Goal: Task Accomplishment & Management: Contribute content

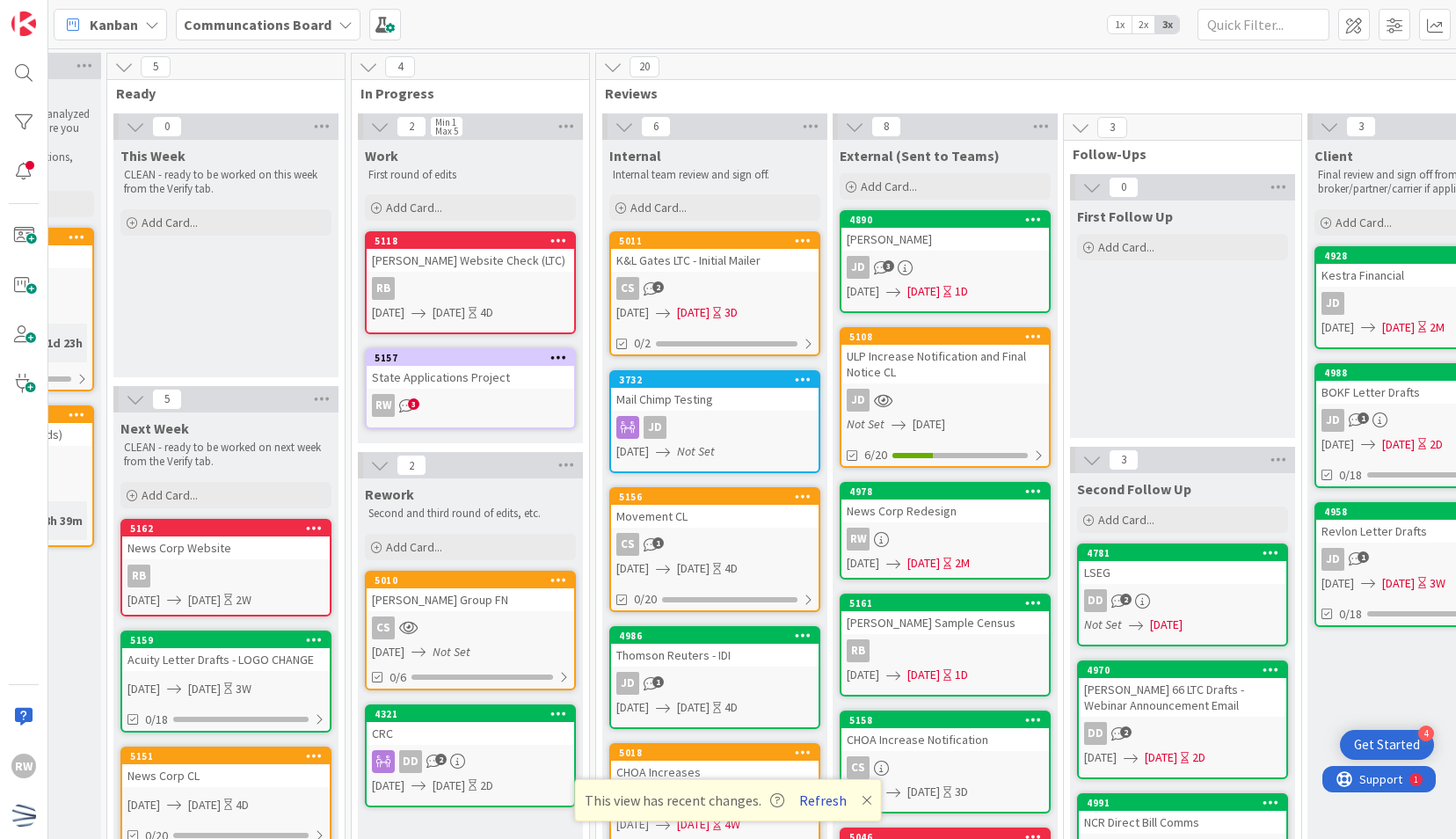
click at [826, 806] on button "Refresh" at bounding box center [823, 800] width 60 height 23
click at [809, 795] on button "Refresh" at bounding box center [823, 800] width 60 height 23
click at [823, 800] on button "Refresh" at bounding box center [823, 800] width 60 height 23
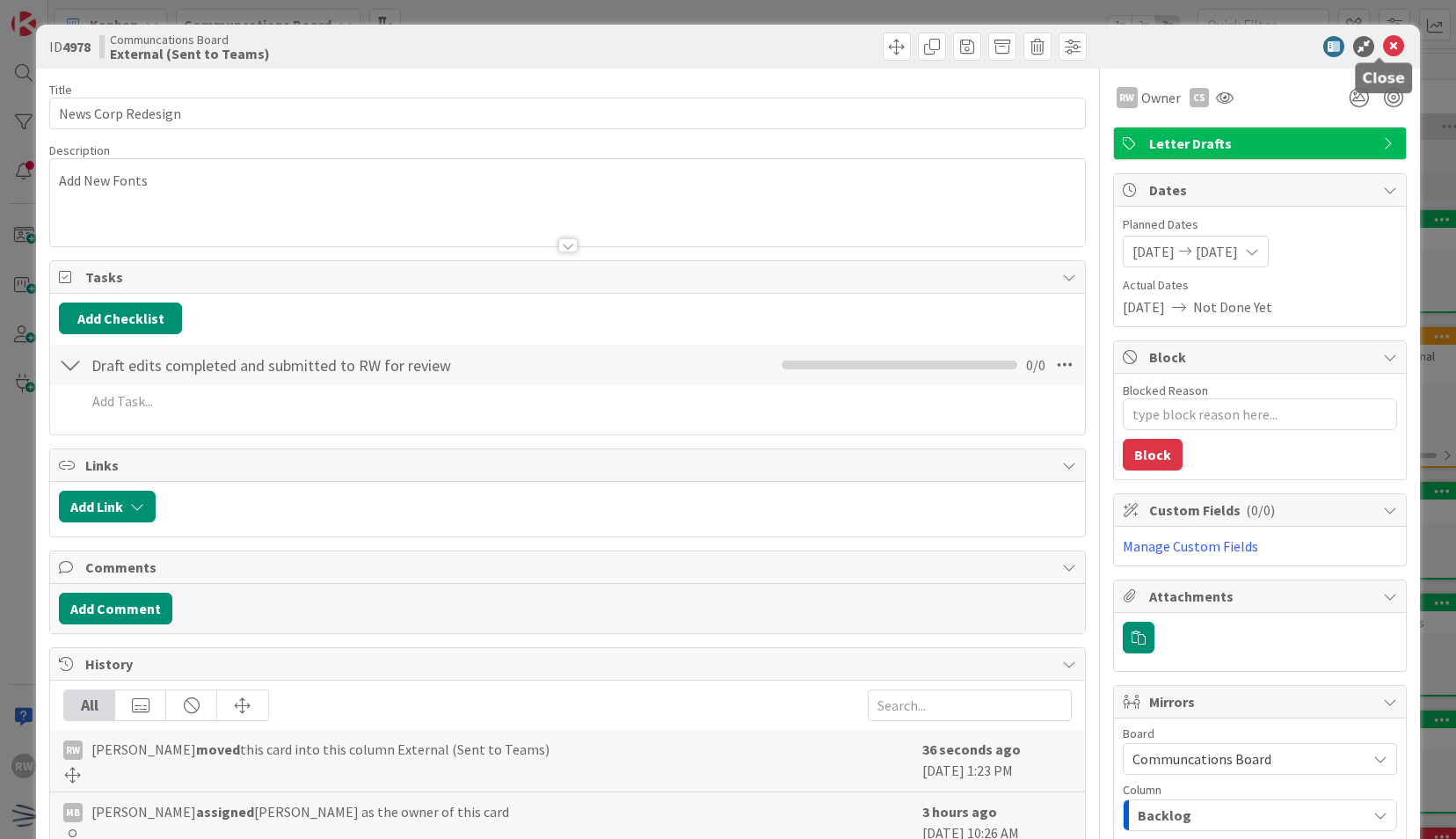
click at [1387, 47] on icon at bounding box center [1394, 46] width 21 height 21
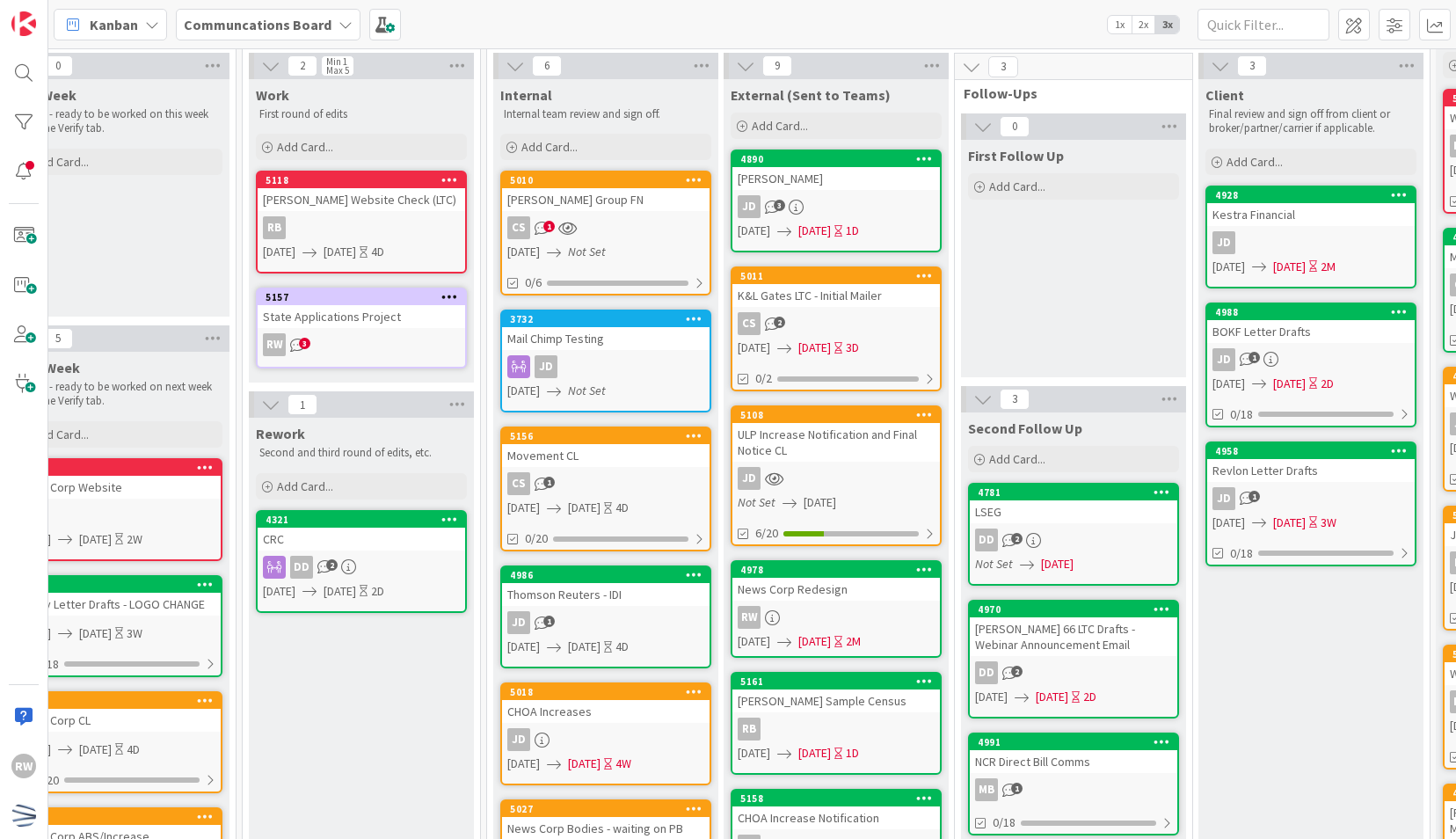
scroll to position [24, 521]
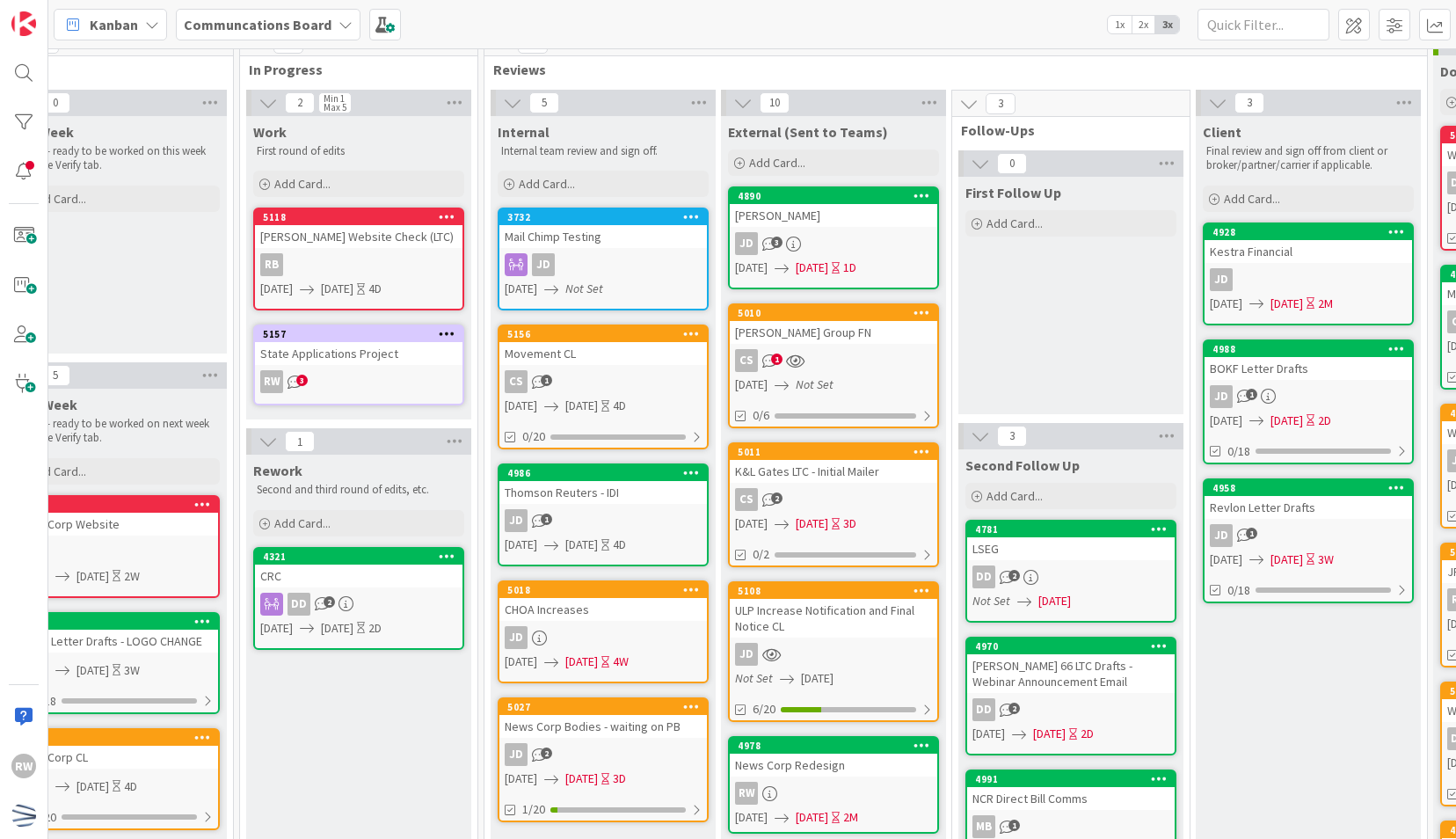
click at [825, 324] on div "[PERSON_NAME] Group FN" at bounding box center [834, 333] width 208 height 23
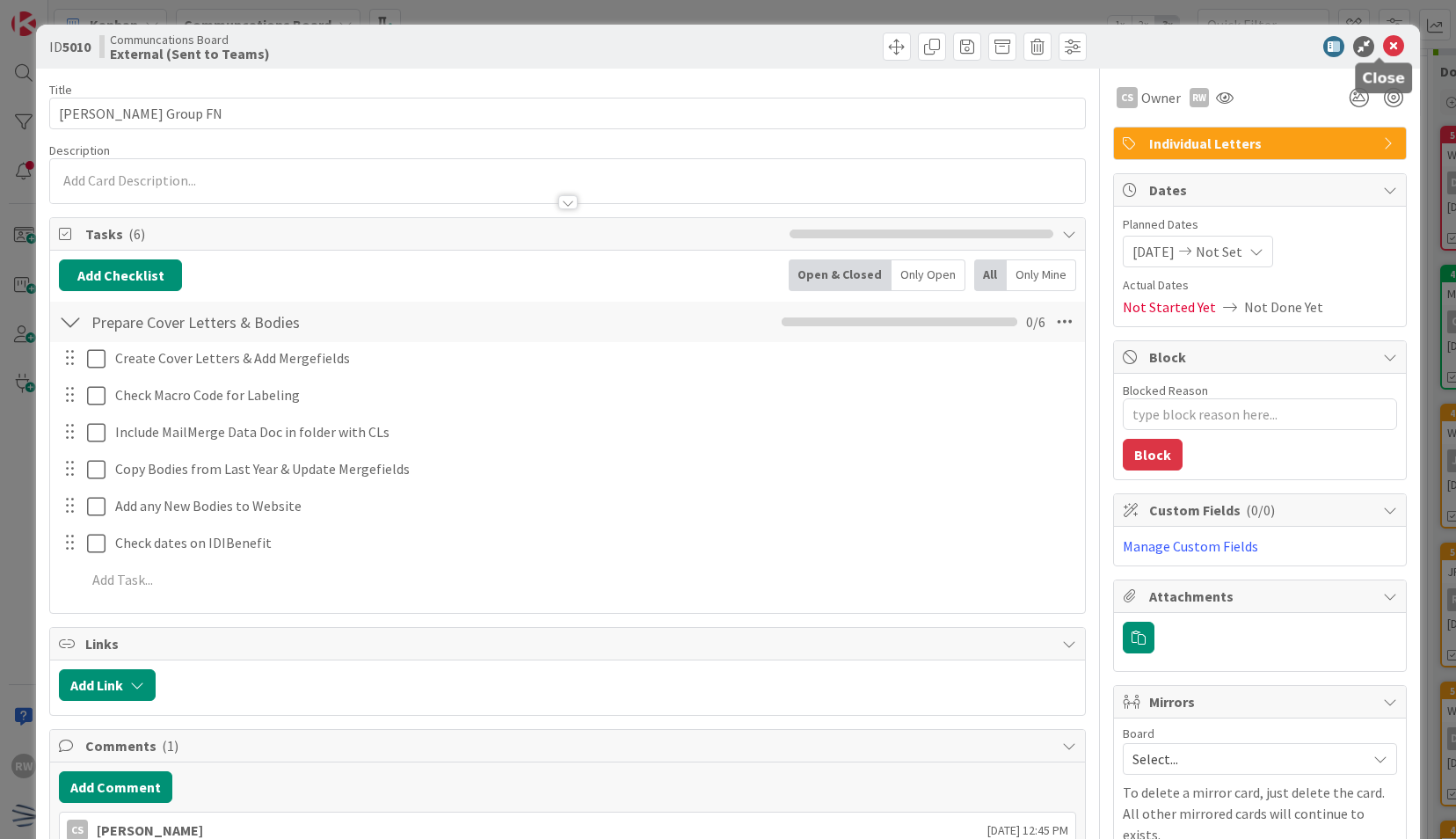
click at [1383, 50] on icon at bounding box center [1394, 46] width 21 height 21
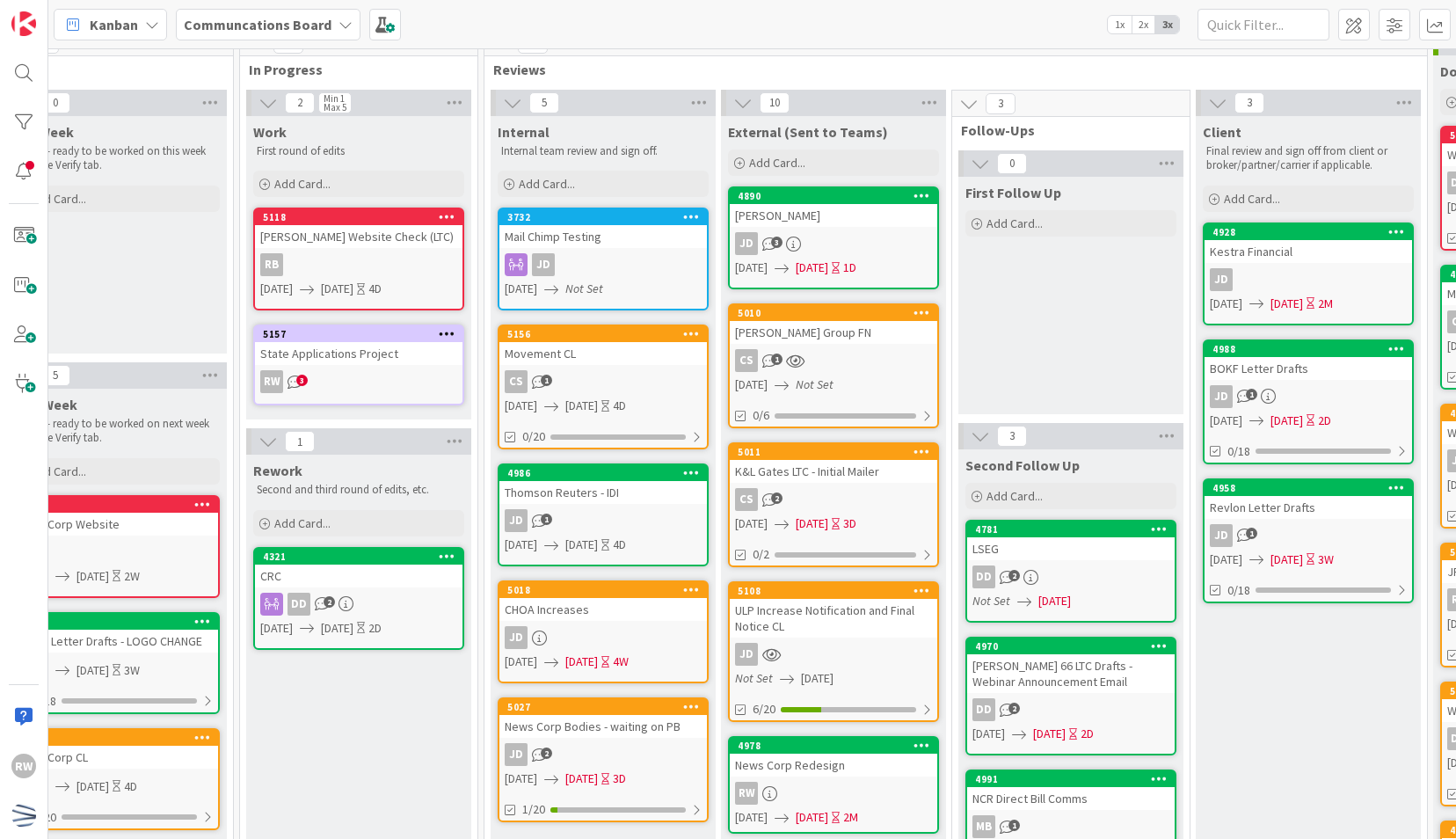
scroll to position [24, 0]
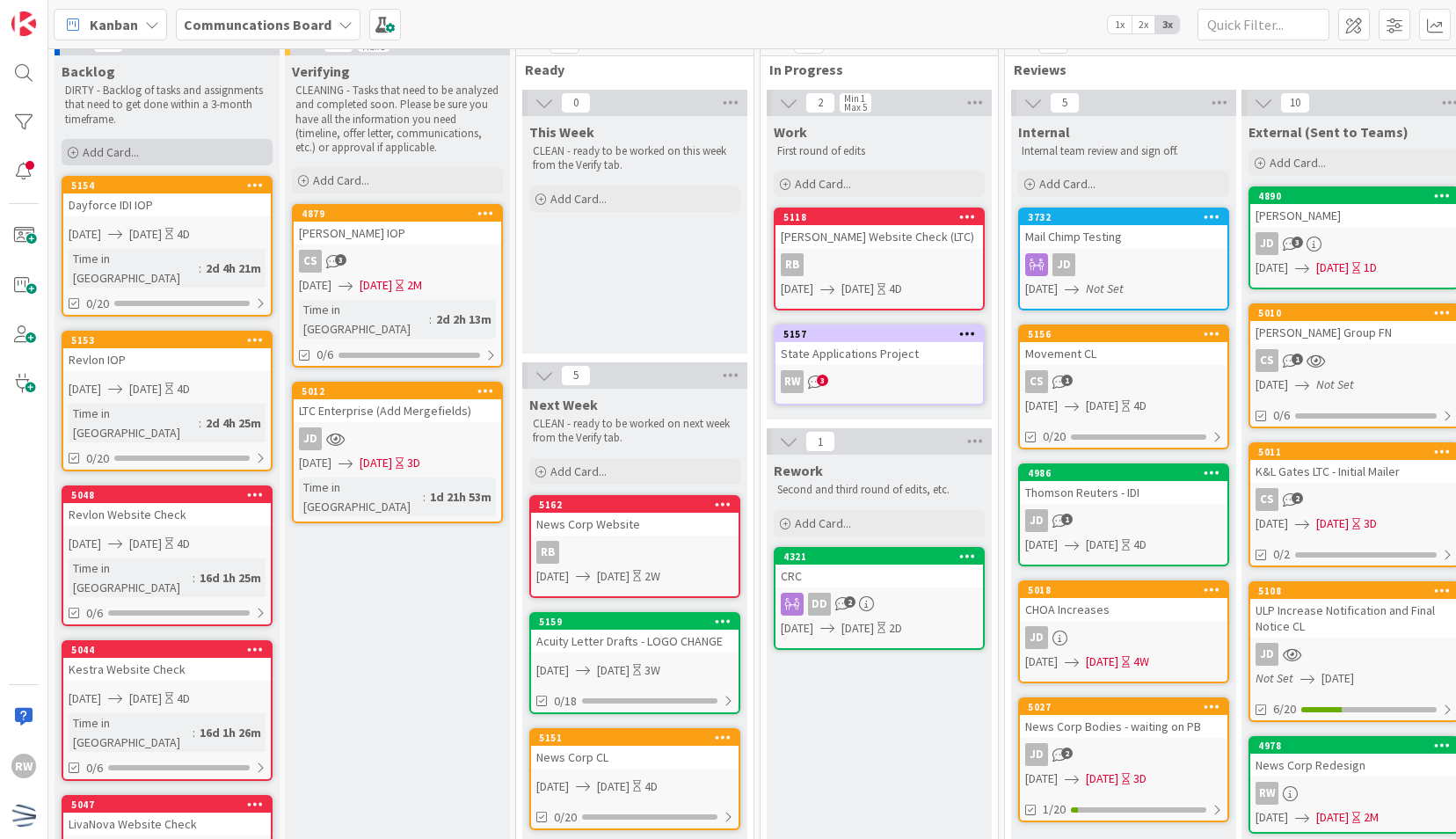
click at [170, 151] on div "Add Card..." at bounding box center [166, 152] width 211 height 26
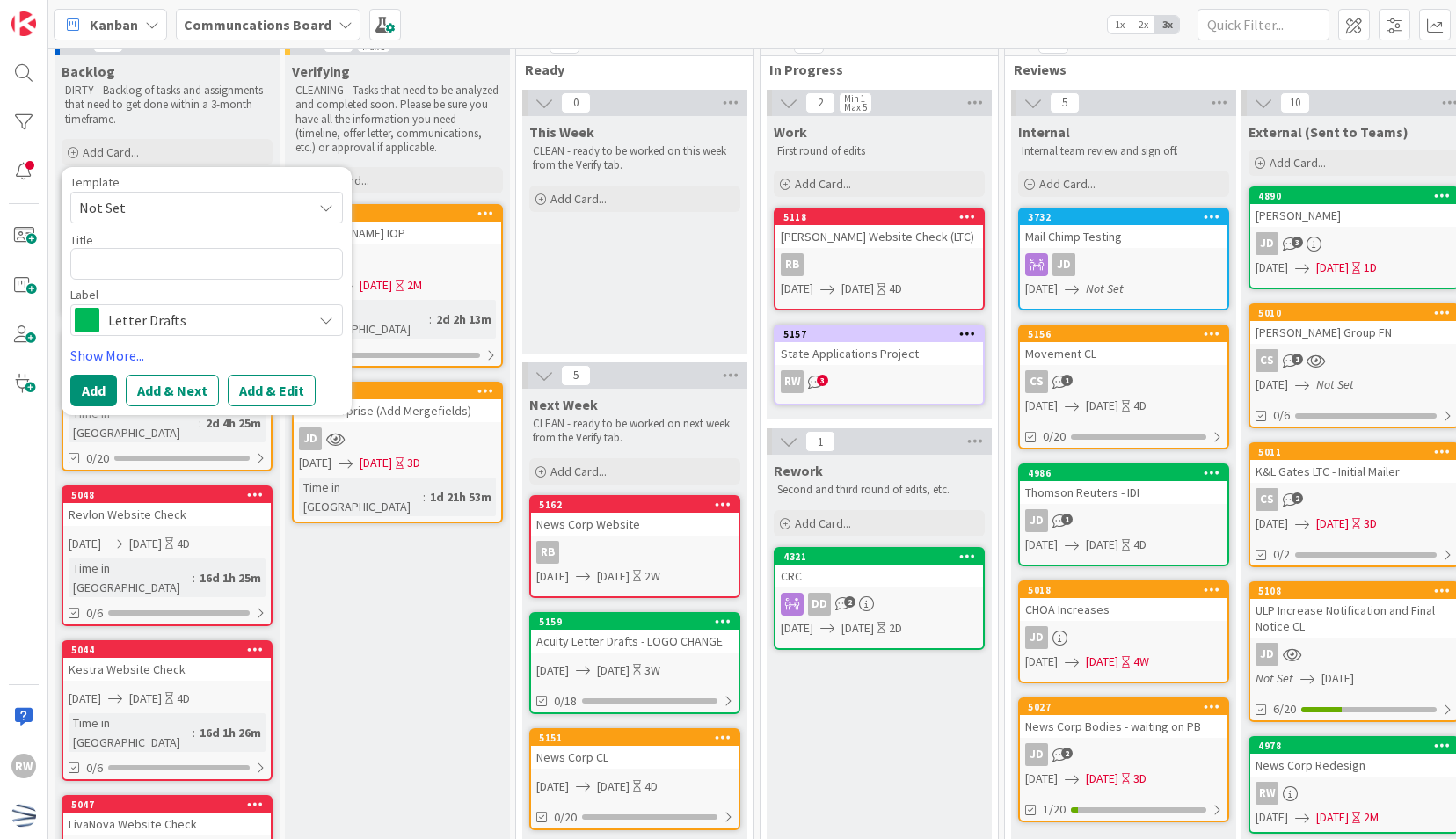
click at [201, 203] on span "Not Set" at bounding box center [189, 208] width 220 height 23
click at [162, 186] on div "Template" at bounding box center [206, 181] width 273 height 12
click at [164, 199] on span "Not Set" at bounding box center [189, 208] width 220 height 23
click at [148, 322] on span "Letter Drafts" at bounding box center [205, 320] width 196 height 25
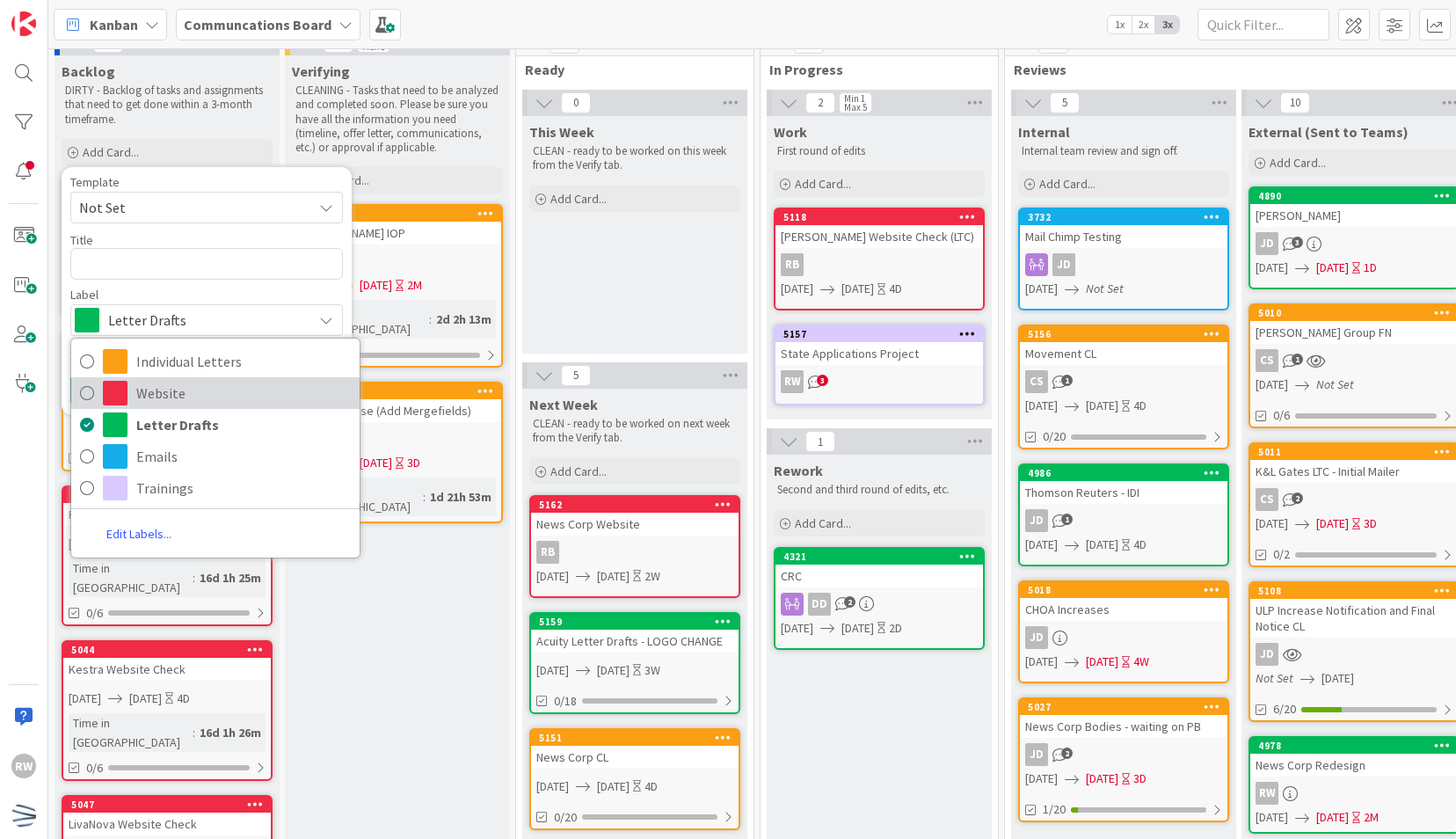
click at [145, 402] on span "Website" at bounding box center [243, 393] width 214 height 26
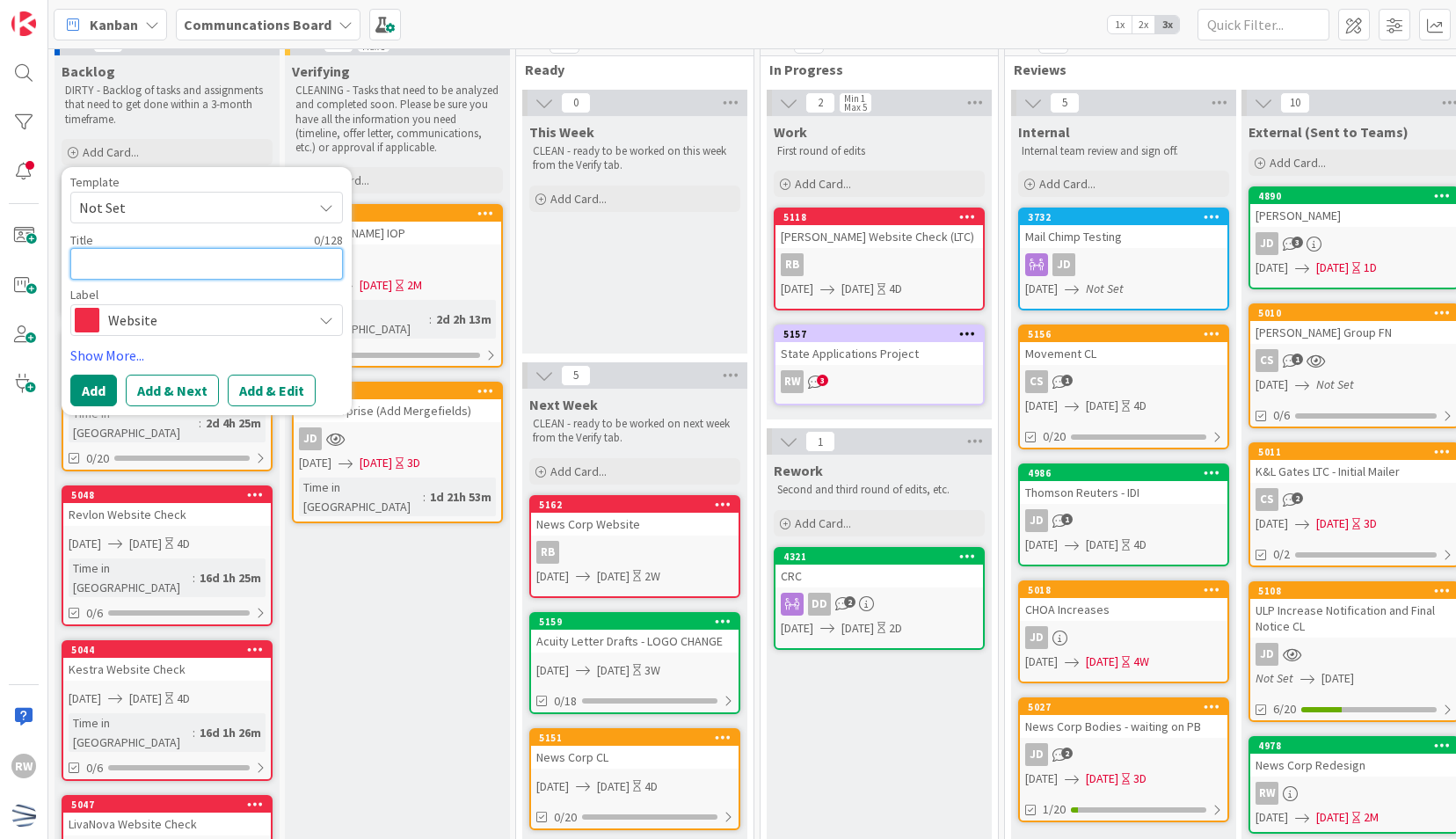
click at [158, 267] on textarea at bounding box center [206, 265] width 273 height 32
type textarea "x"
type textarea "C"
type textarea "x"
type textarea "CR"
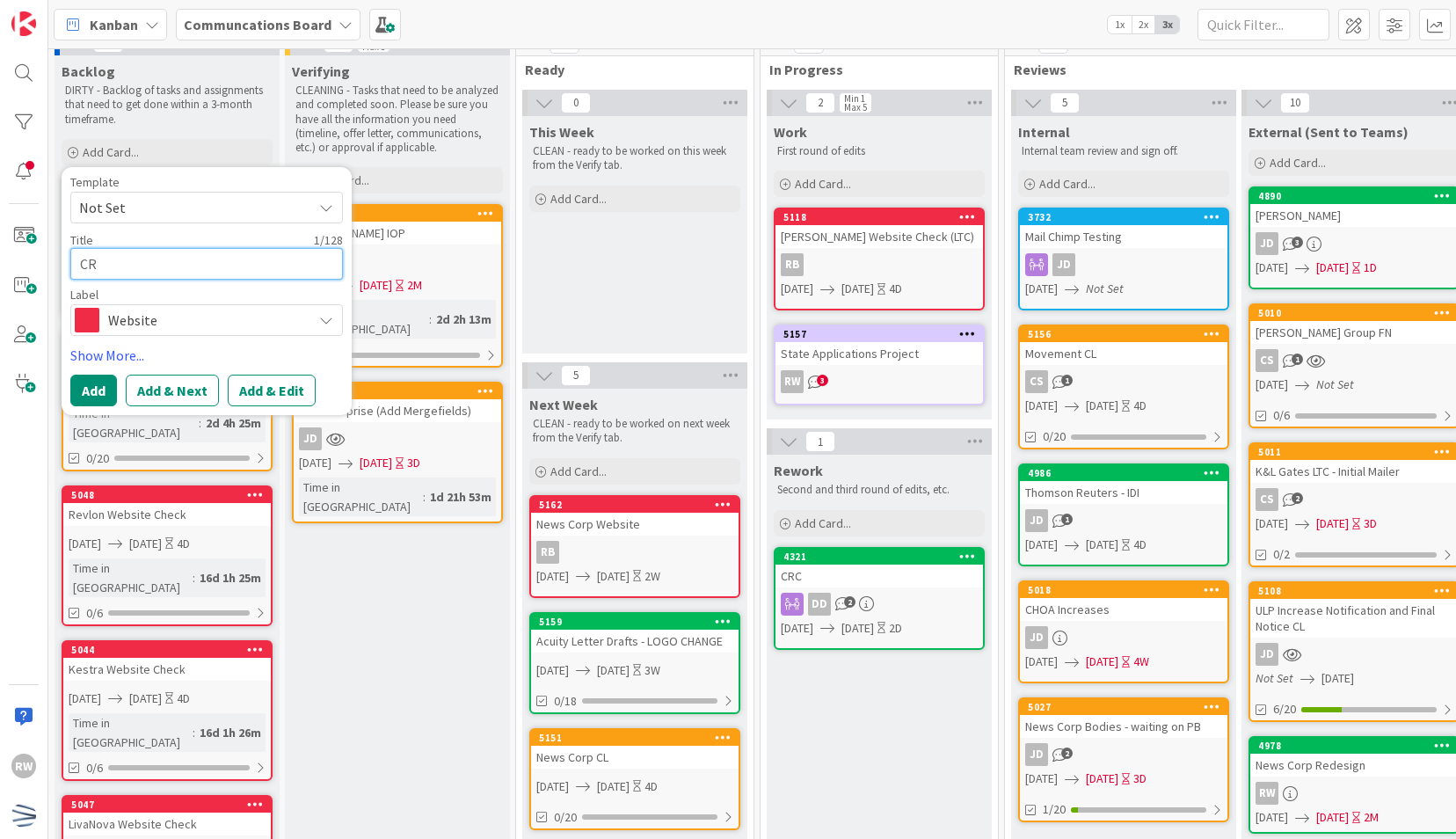
type textarea "x"
type textarea "CRC"
type textarea "x"
type textarea "CRC W"
type textarea "x"
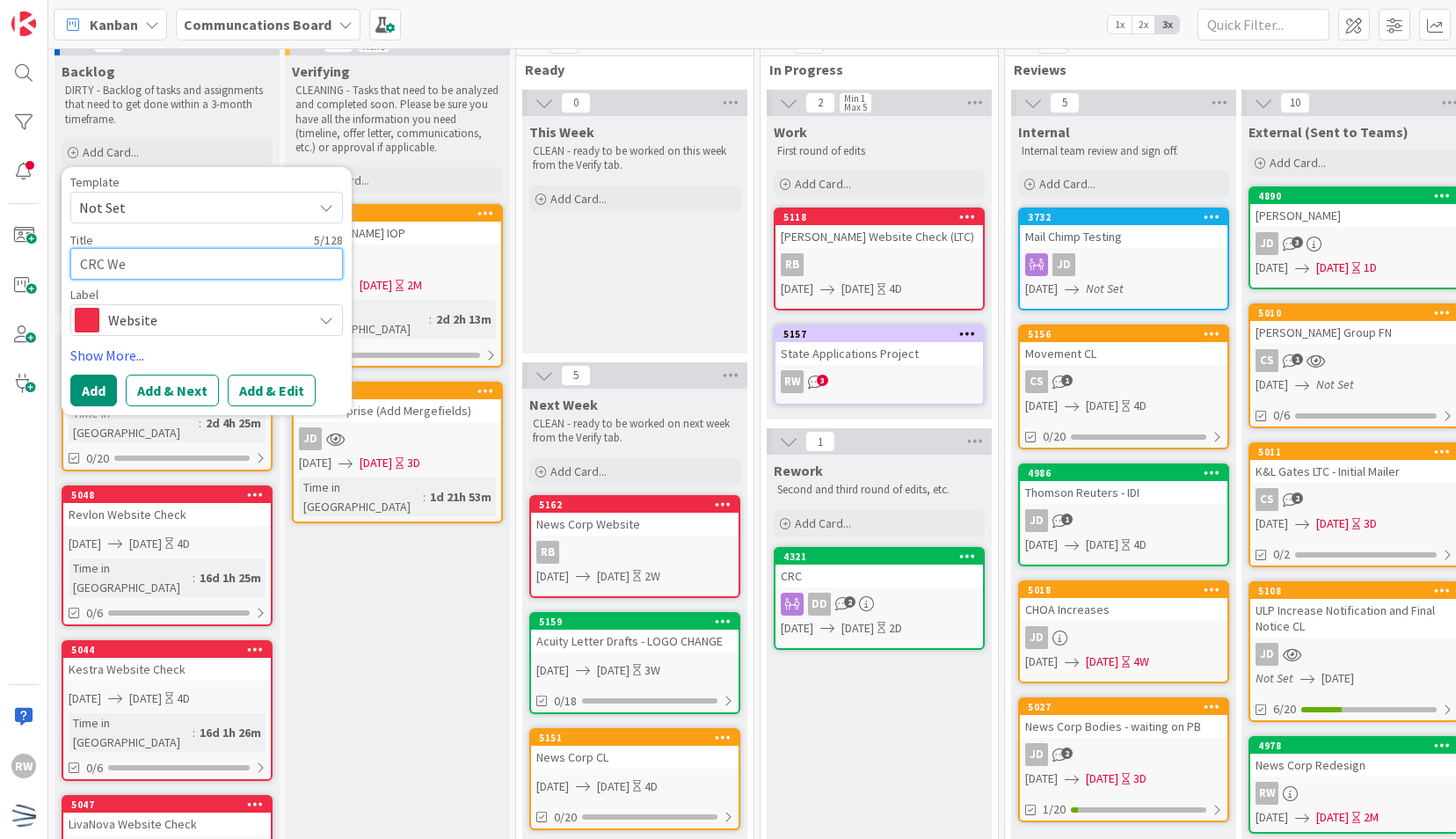
type textarea "CRC Web"
type textarea "x"
type textarea "CRC Webs"
type textarea "x"
type textarea "CRC Websi"
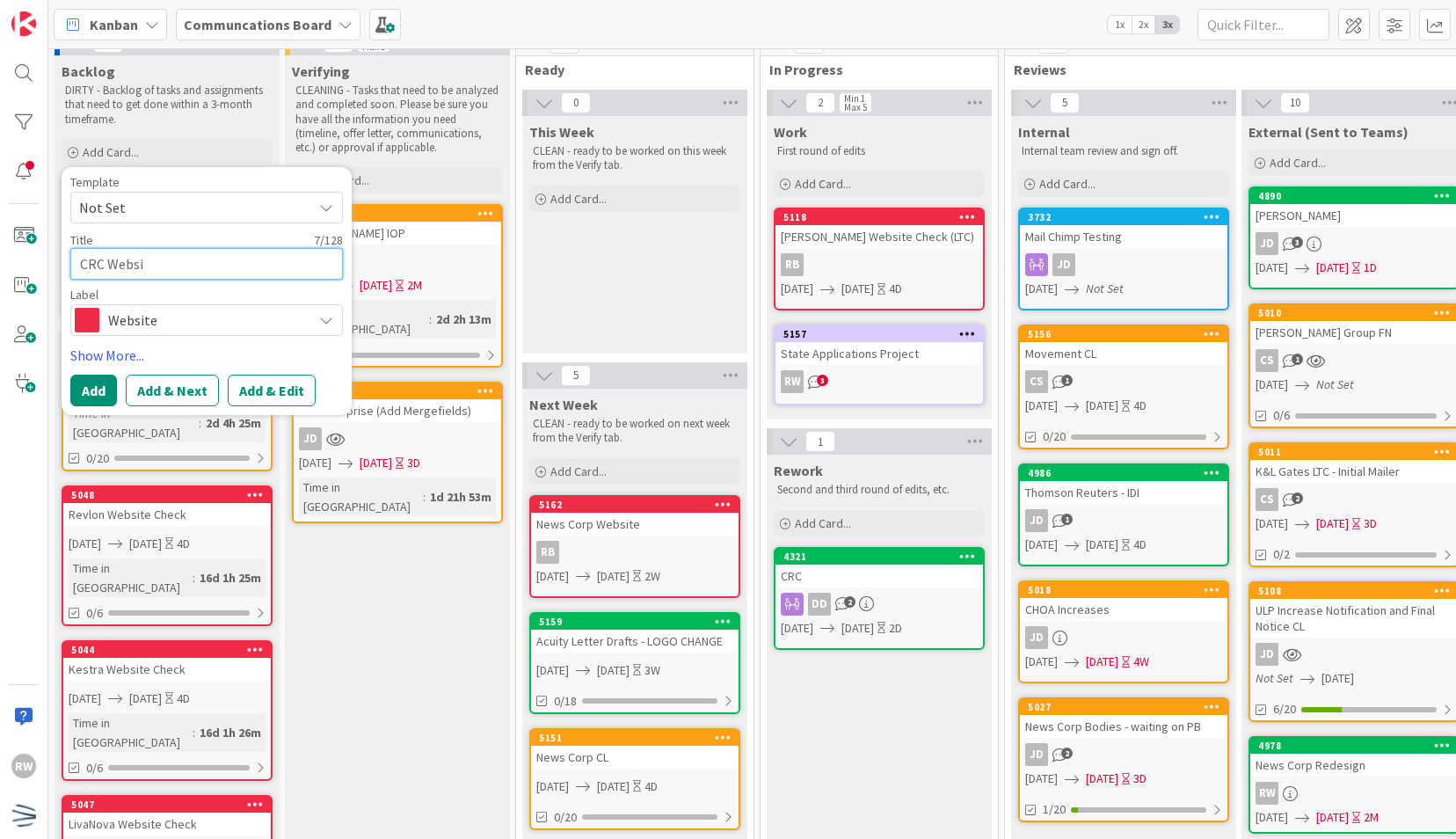
type textarea "x"
type textarea "CRC Websit"
type textarea "x"
type textarea "CRC Website"
click at [124, 352] on link "Show More..." at bounding box center [206, 355] width 273 height 21
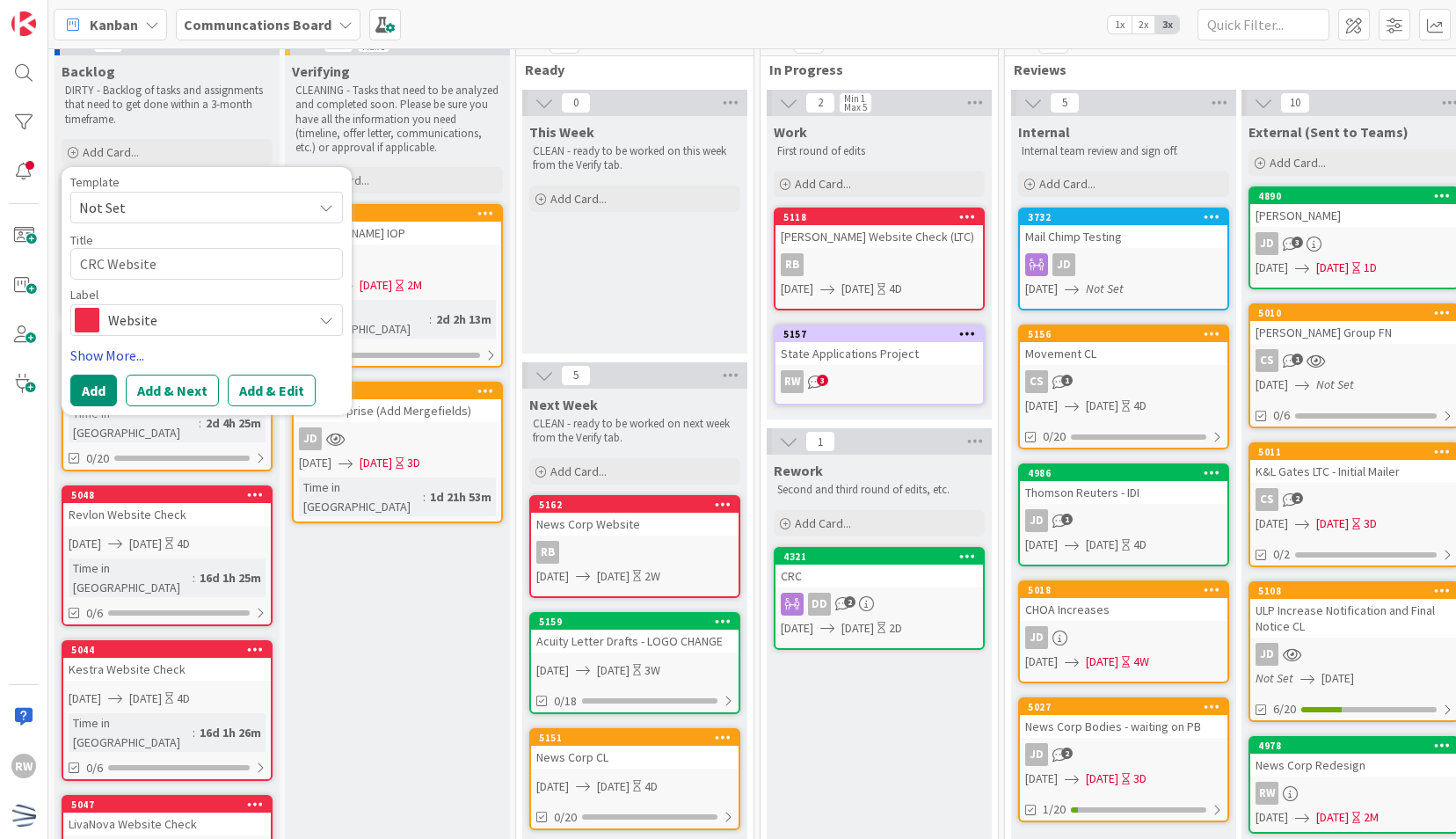
type textarea "x"
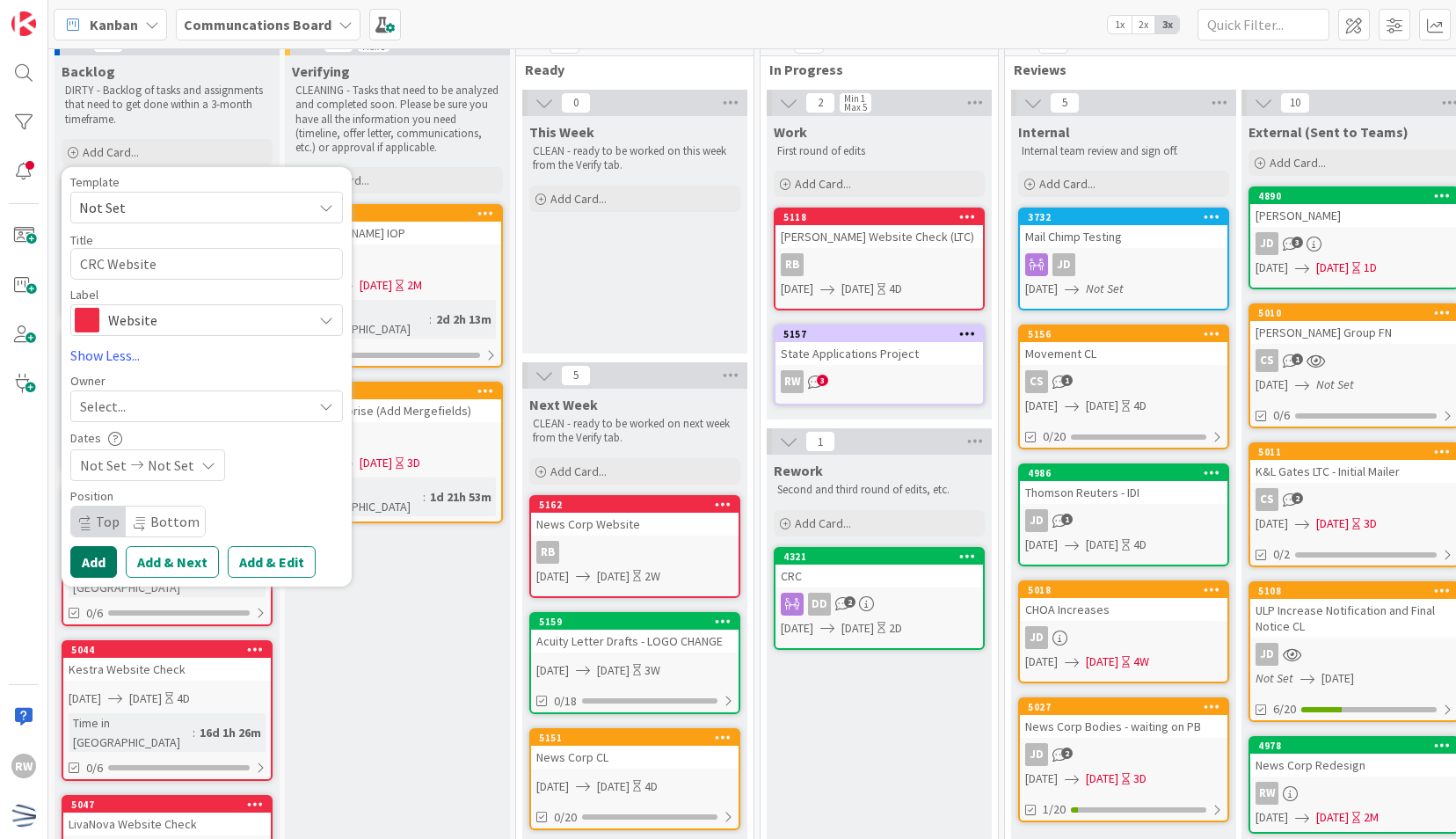
click at [99, 557] on button "Add" at bounding box center [93, 562] width 46 height 32
